Goal: Information Seeking & Learning: Learn about a topic

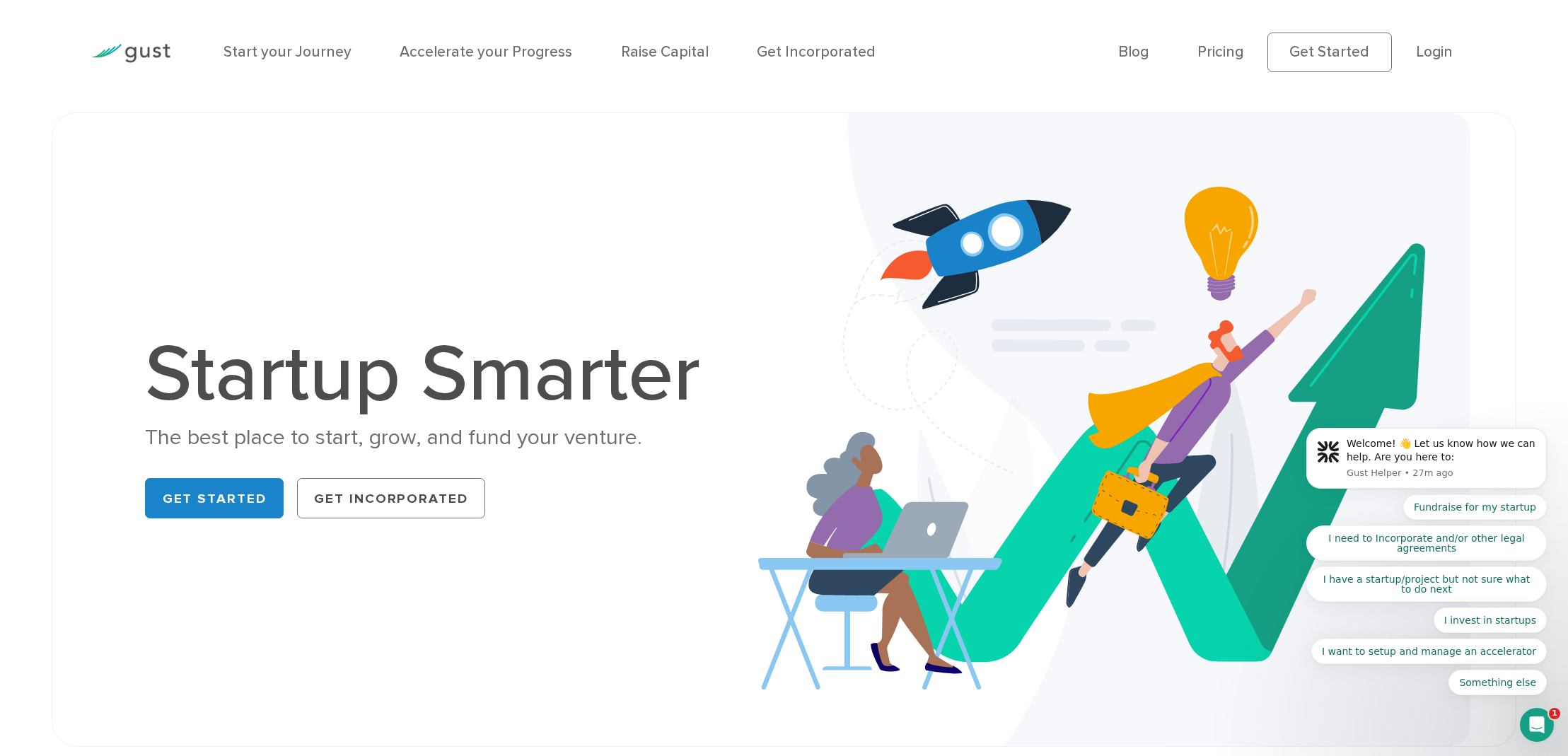
scroll to position [8, 0]
click at [1227, 52] on link "Pricing" at bounding box center [1220, 51] width 46 height 17
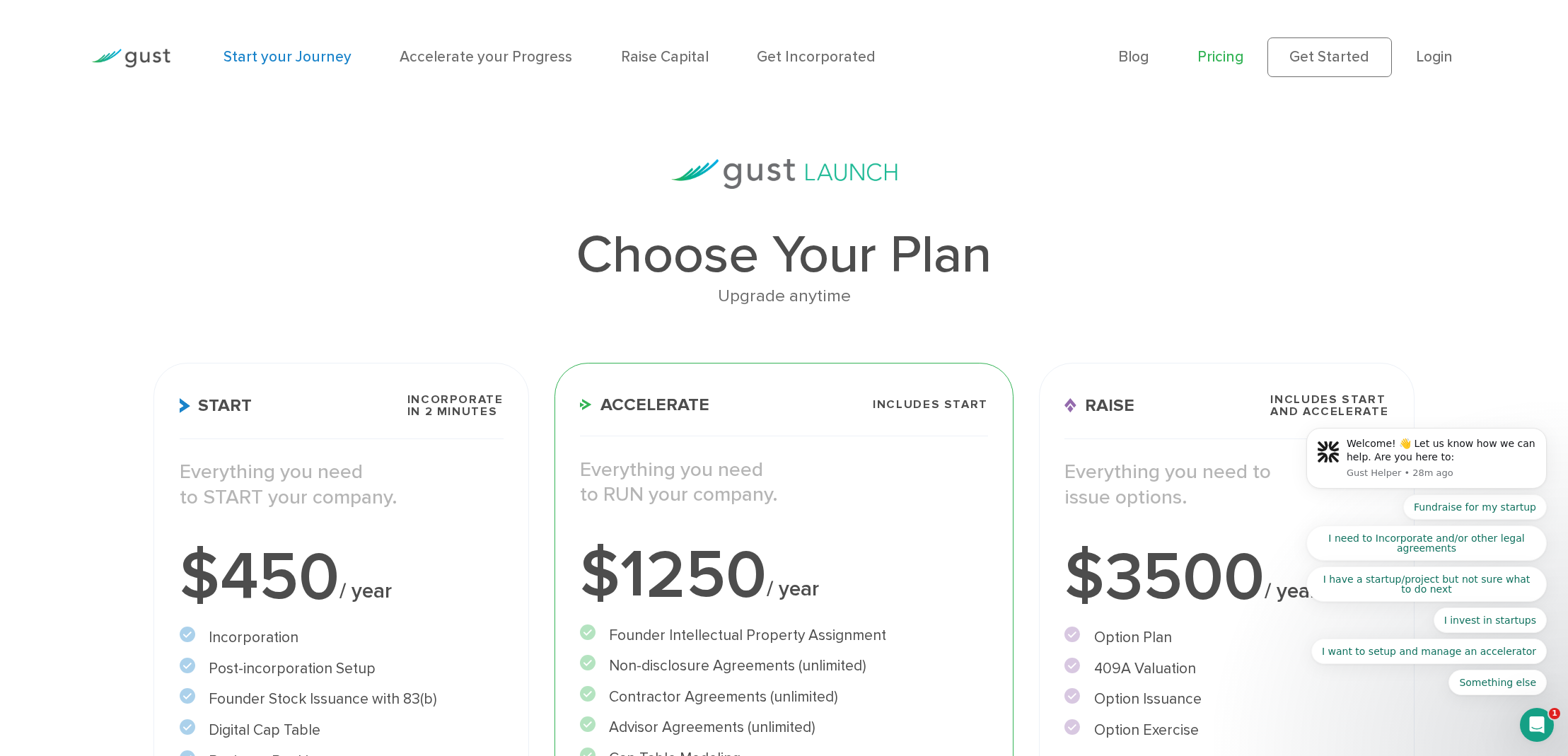
scroll to position [3, 1]
click at [287, 61] on link "Start your Journey" at bounding box center [288, 56] width 128 height 17
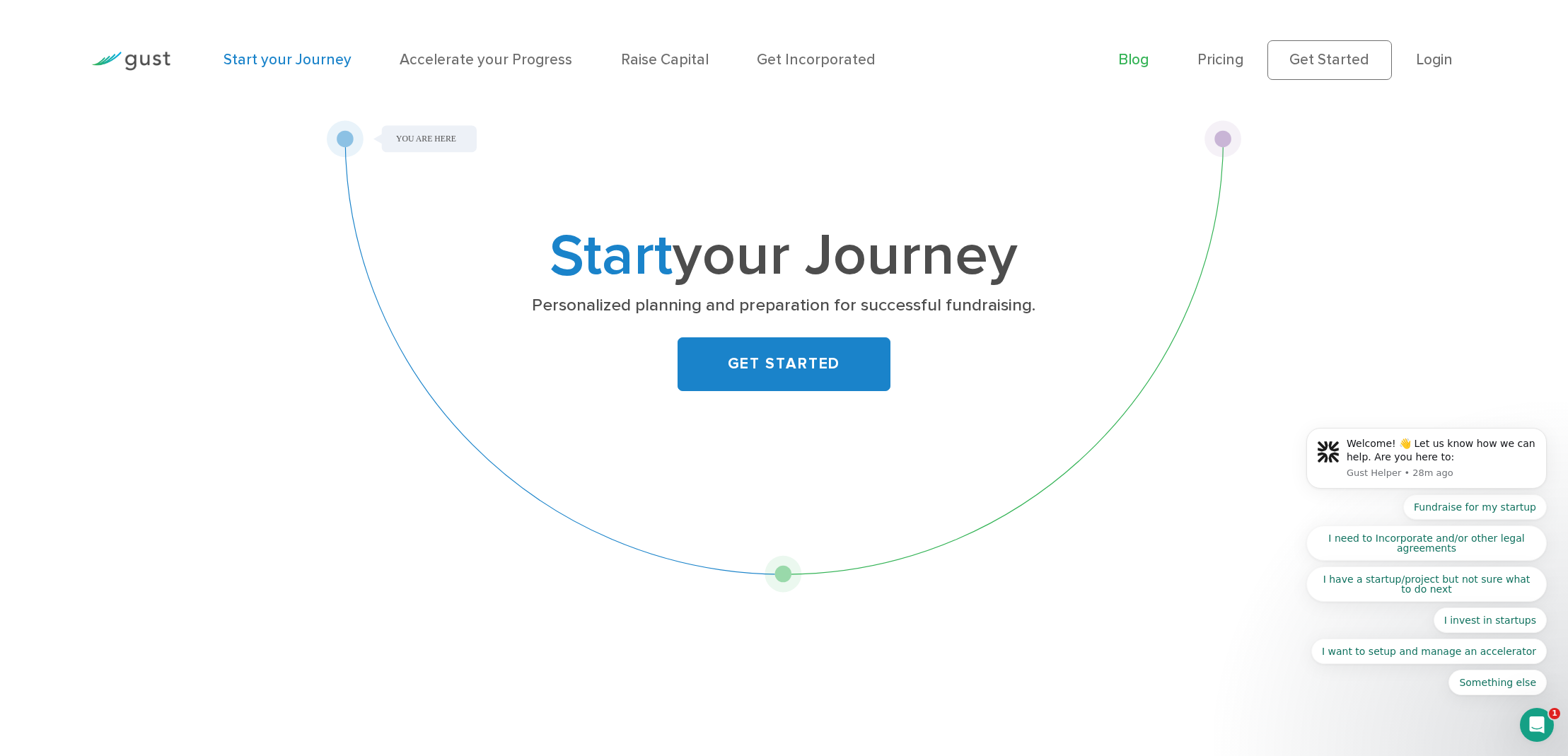
click at [1148, 62] on link "Blog" at bounding box center [1133, 59] width 30 height 17
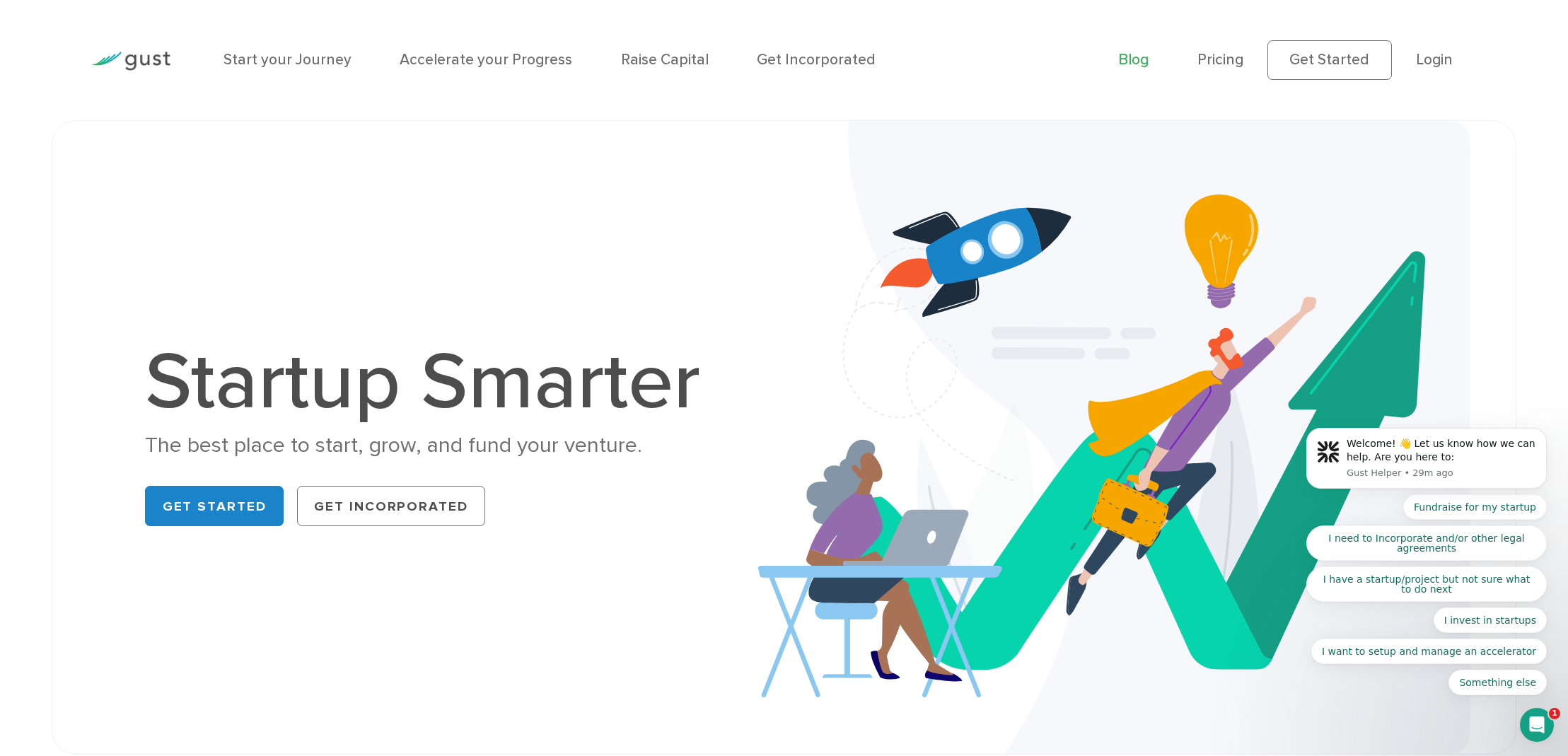
click at [1138, 65] on link "Blog" at bounding box center [1133, 59] width 30 height 17
click at [657, 59] on link "Raise Capital" at bounding box center [664, 59] width 87 height 17
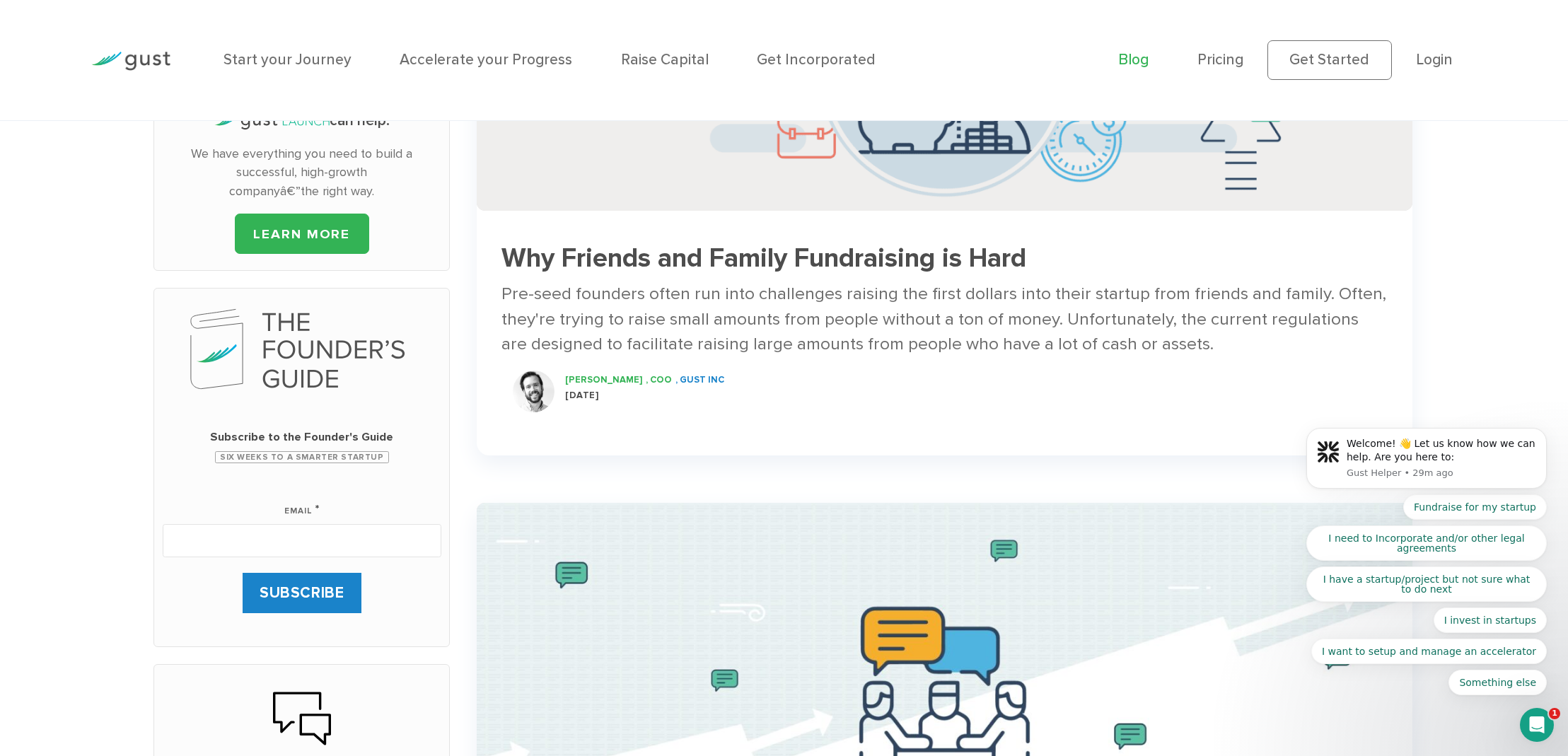
scroll to position [359, 0]
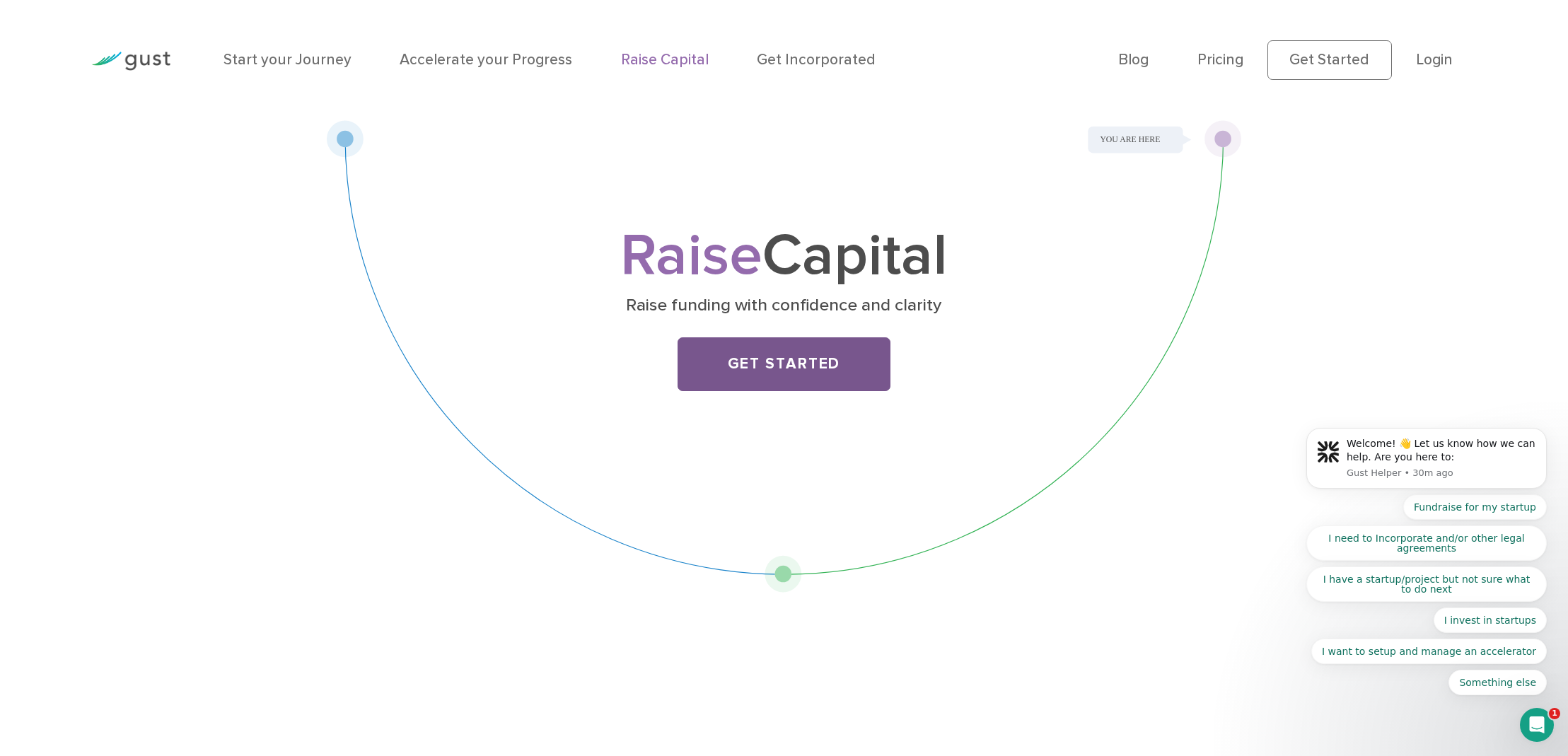
click at [795, 363] on link "Get Started" at bounding box center [784, 364] width 214 height 53
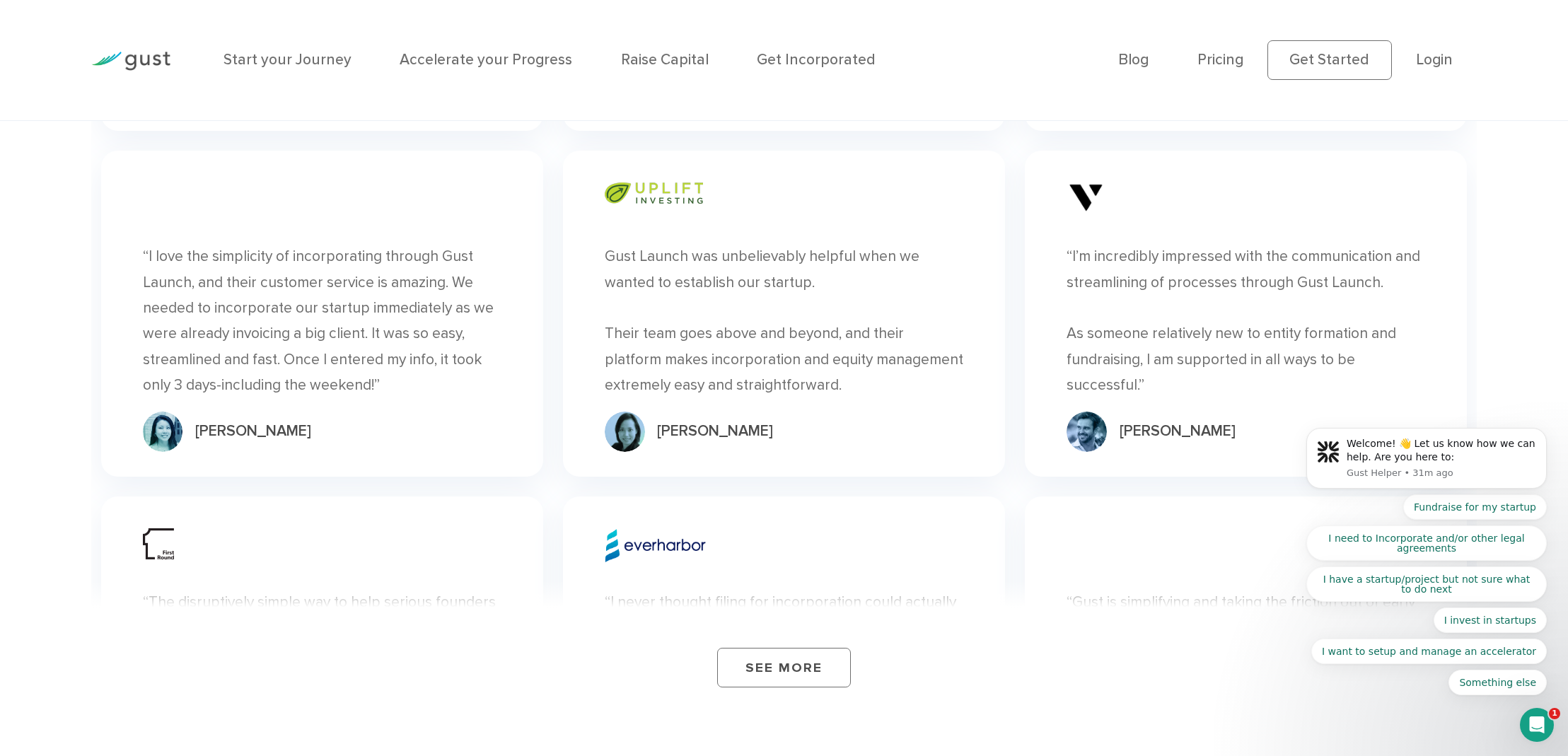
scroll to position [5544, 0]
click at [772, 645] on link "See More" at bounding box center [784, 665] width 135 height 40
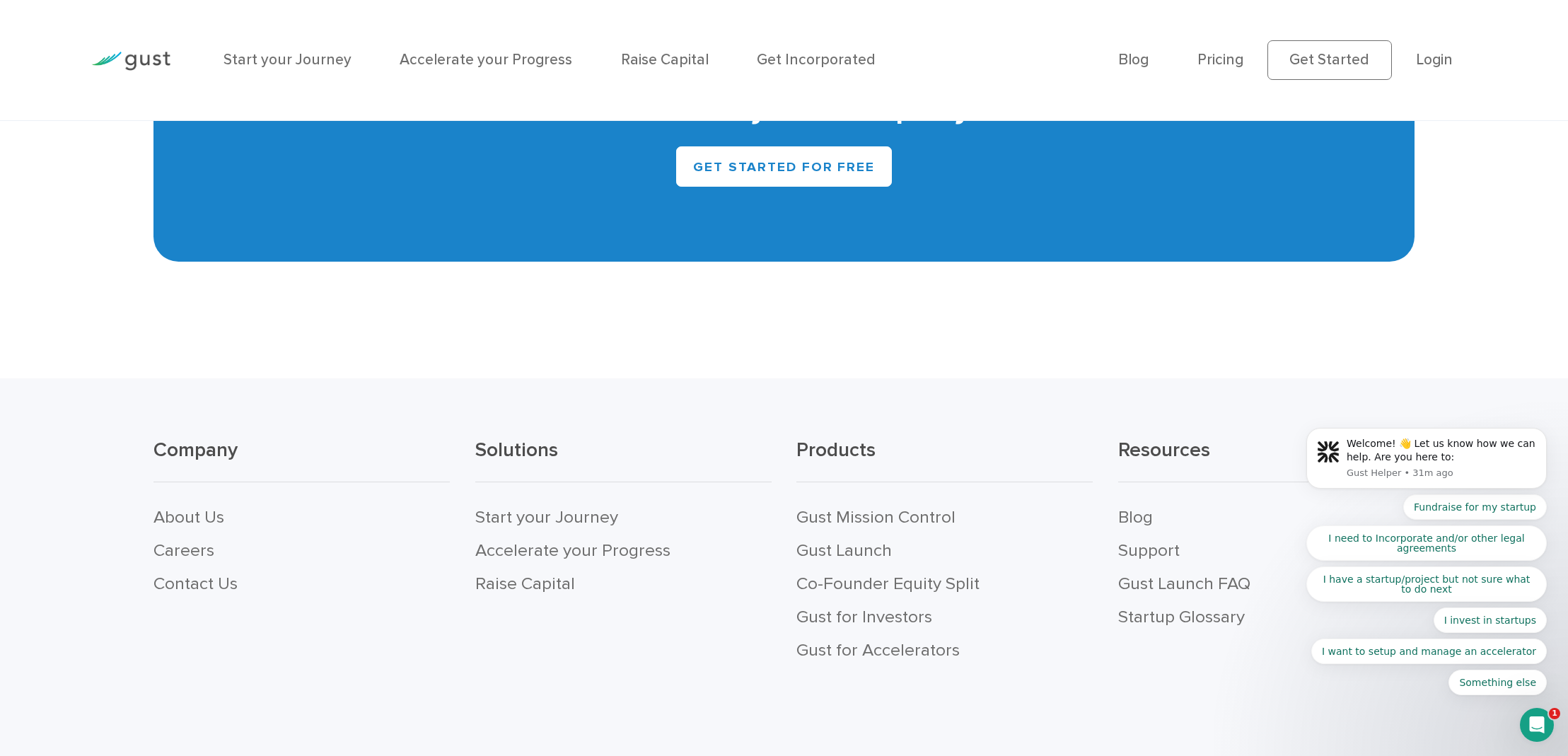
scroll to position [7644, 0]
click html "Welcome! 👋 Let us know how we can help. Are you here to: Gust Helper • 32m ago …"
